Goal: Information Seeking & Learning: Find specific fact

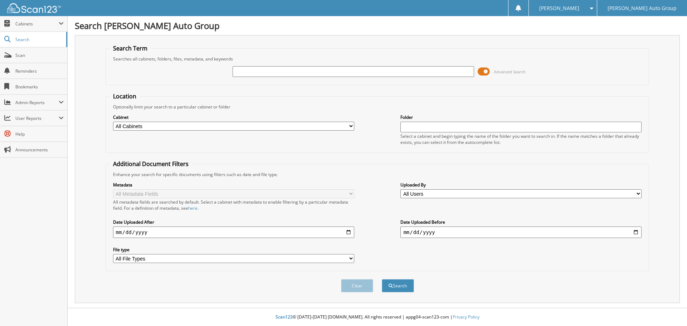
click at [306, 72] on input "text" at bounding box center [352, 71] width 241 height 11
type input "[US_VEHICLE_IDENTIFICATION_NUMBER]"
click at [382, 279] on button "Search" at bounding box center [398, 285] width 32 height 13
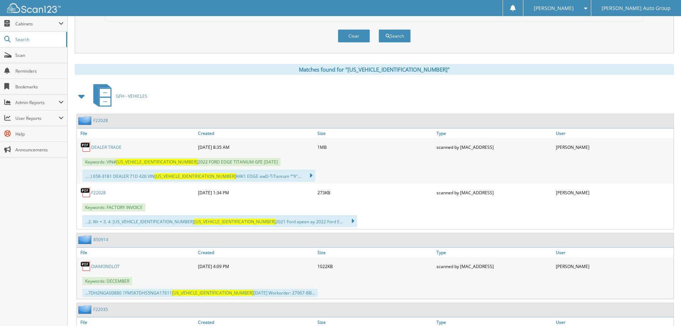
scroll to position [250, 0]
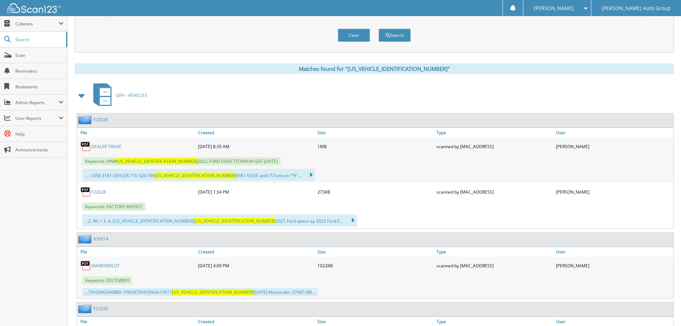
click at [101, 120] on link "F22028" at bounding box center [100, 120] width 15 height 6
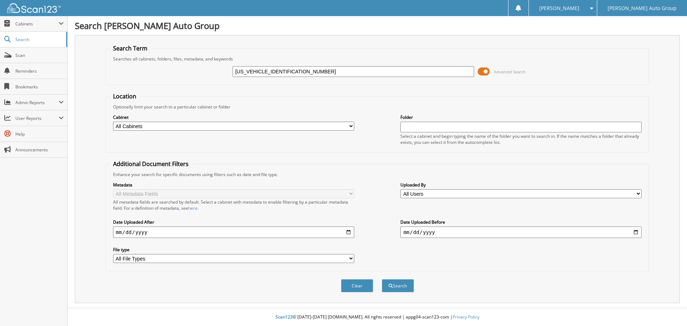
type input "[US_VEHICLE_IDENTIFICATION_NUMBER]"
click at [382, 279] on button "Search" at bounding box center [398, 285] width 32 height 13
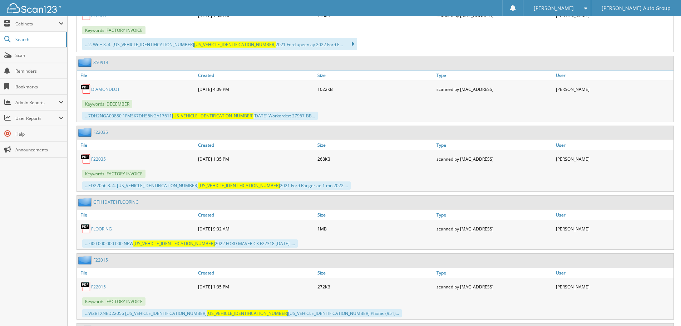
scroll to position [429, 0]
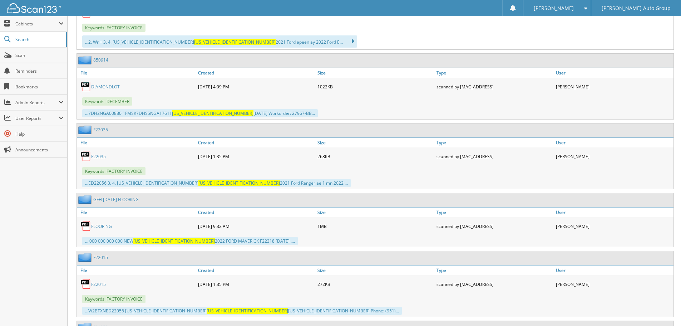
click at [102, 159] on link "F22035" at bounding box center [98, 156] width 15 height 6
click at [108, 129] on div "F22035" at bounding box center [375, 130] width 597 height 14
click at [100, 131] on link "F22035" at bounding box center [100, 130] width 15 height 6
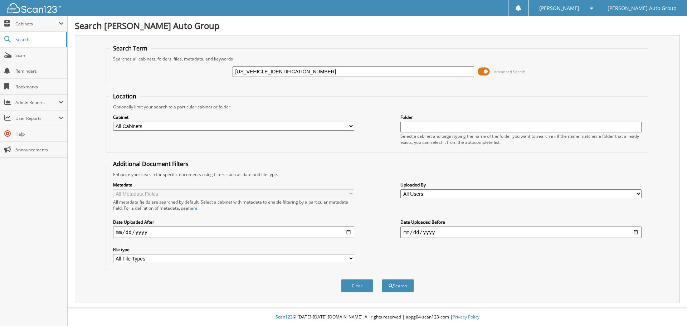
type input "[US_VEHICLE_IDENTIFICATION_NUMBER]"
click at [382, 279] on button "Search" at bounding box center [398, 285] width 32 height 13
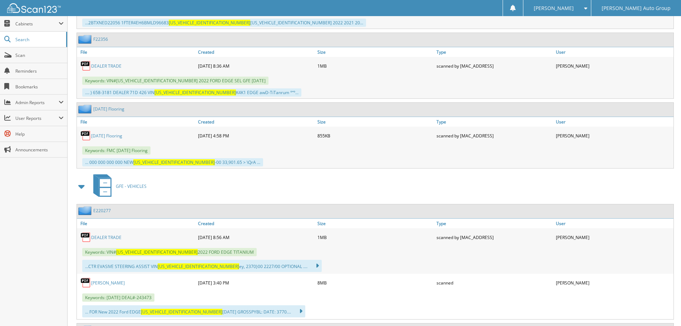
scroll to position [823, 0]
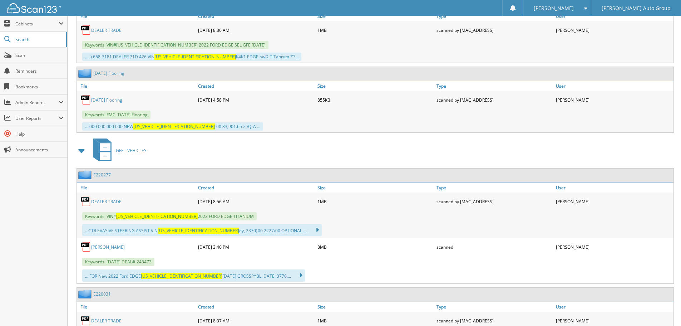
click at [100, 175] on link "E220277" at bounding box center [102, 175] width 18 height 6
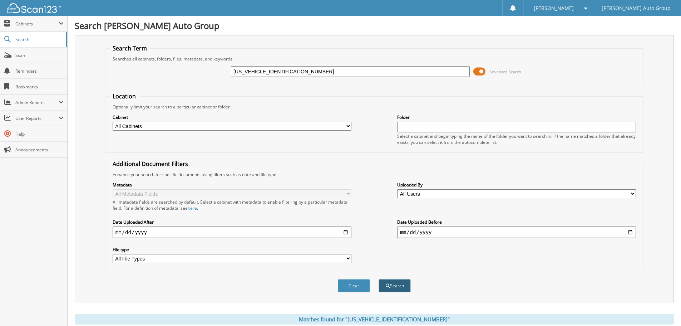
click at [394, 288] on button "Search" at bounding box center [395, 285] width 32 height 13
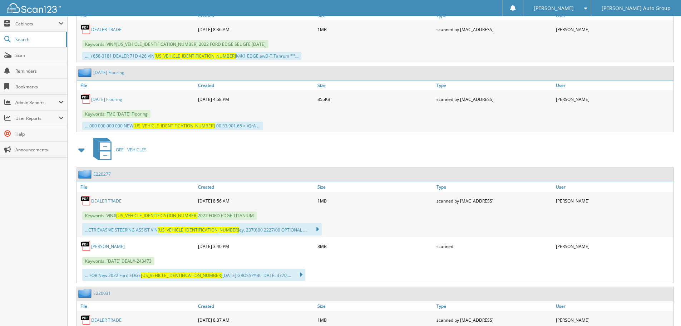
scroll to position [858, 0]
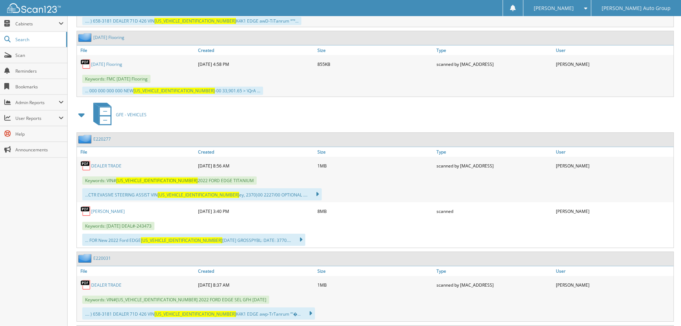
click at [105, 166] on link "DEALER TRADE" at bounding box center [106, 166] width 30 height 6
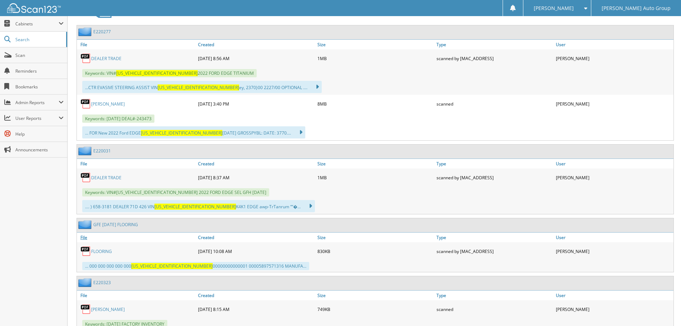
scroll to position [1037, 0]
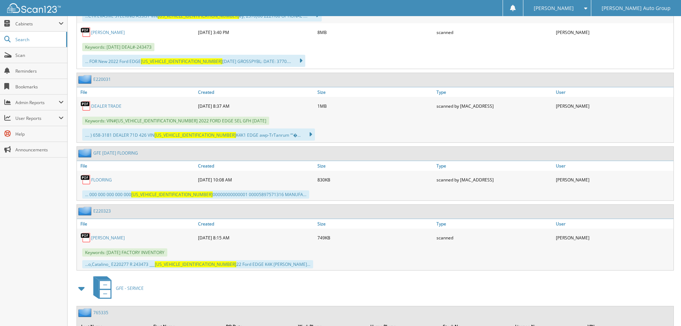
click at [104, 211] on link "E220323" at bounding box center [102, 211] width 18 height 6
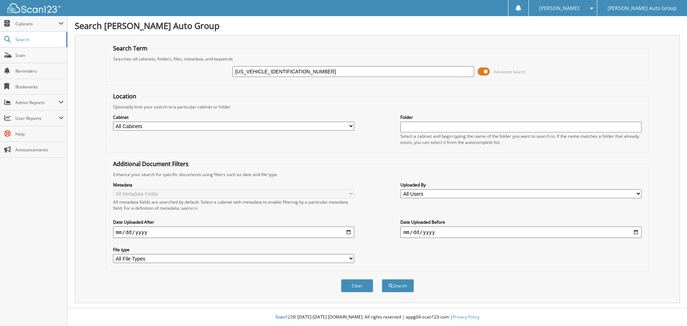
type input "[US_VEHICLE_IDENTIFICATION_NUMBER]"
click at [382, 279] on button "Search" at bounding box center [398, 285] width 32 height 13
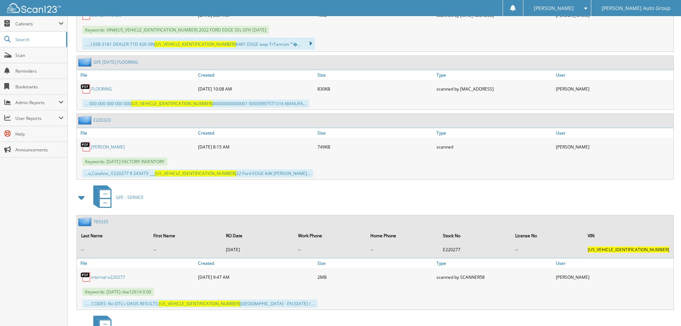
scroll to position [1216, 0]
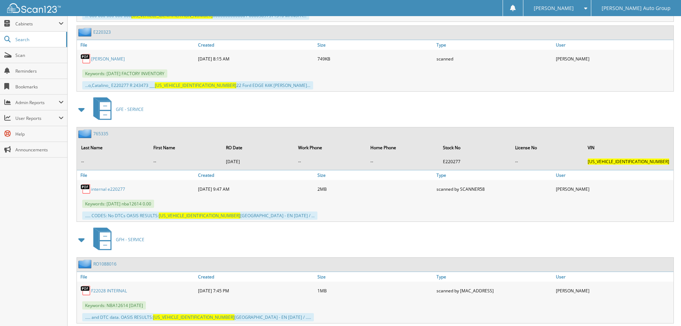
click at [108, 192] on link "internal e220277" at bounding box center [108, 189] width 34 height 6
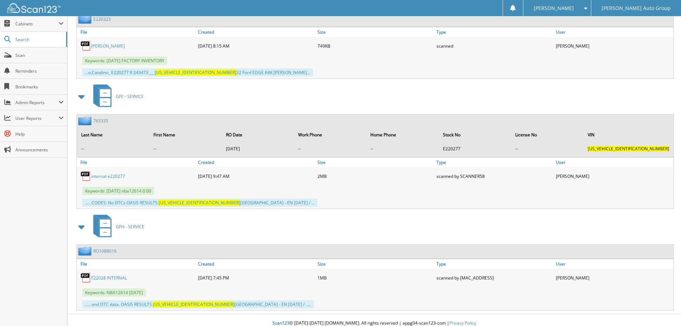
scroll to position [1235, 0]
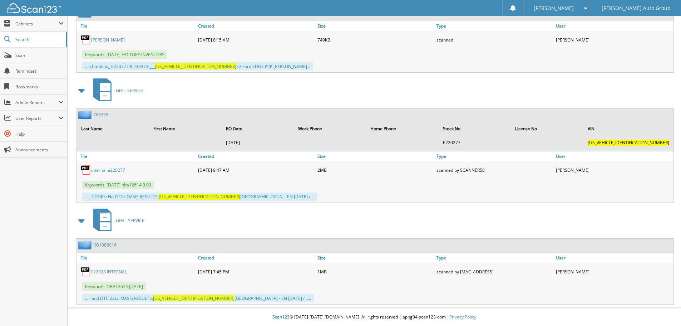
click at [101, 245] on link "RO1088016" at bounding box center [104, 245] width 23 height 6
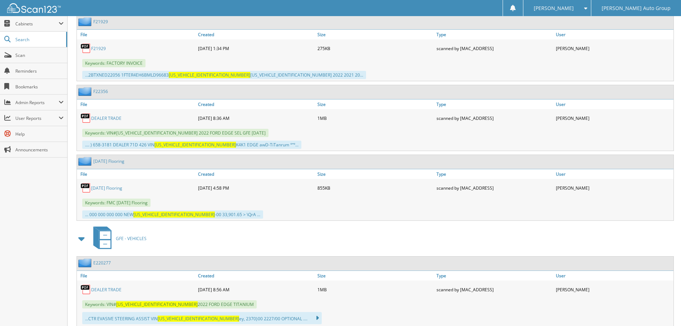
scroll to position [842, 0]
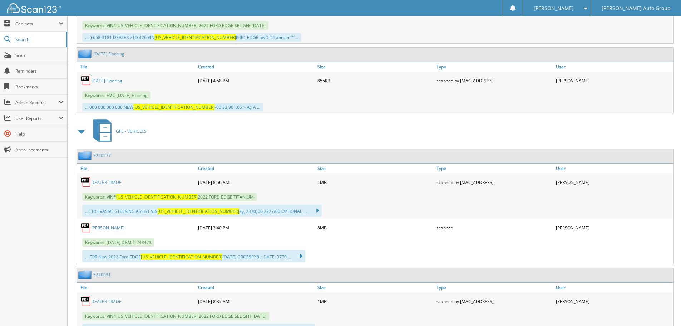
click at [121, 229] on link "[PERSON_NAME]" at bounding box center [108, 228] width 34 height 6
click at [122, 230] on link "[PERSON_NAME]" at bounding box center [108, 228] width 34 height 6
